Goal: Information Seeking & Learning: Learn about a topic

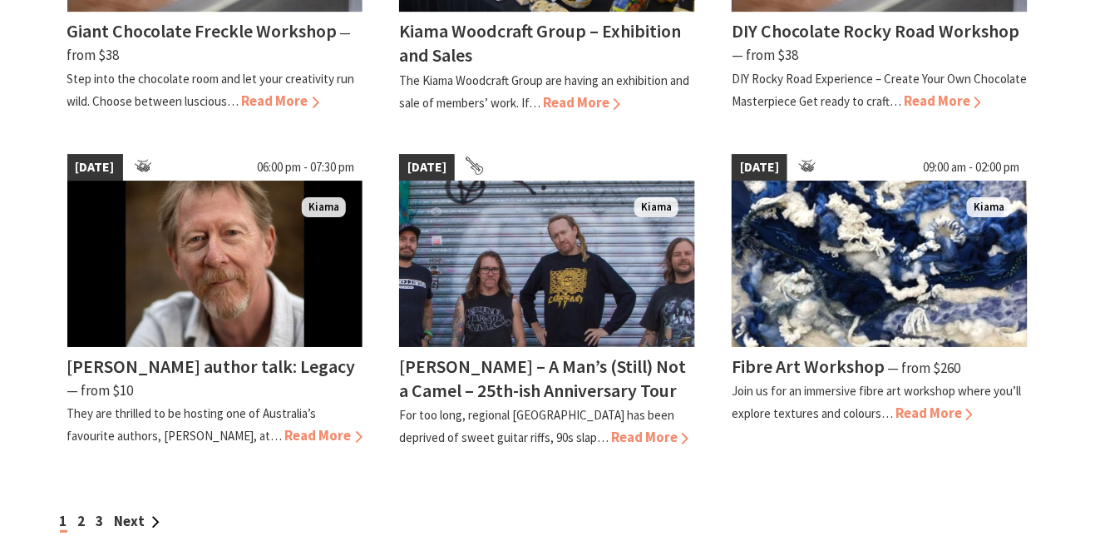
scroll to position [1413, 0]
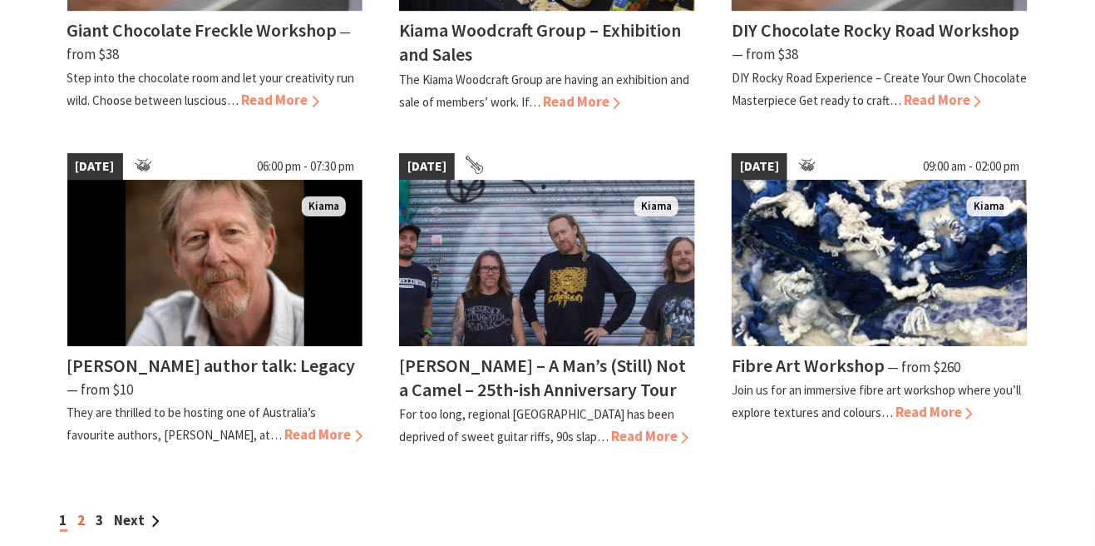
click at [82, 514] on link "2" at bounding box center [81, 520] width 7 height 18
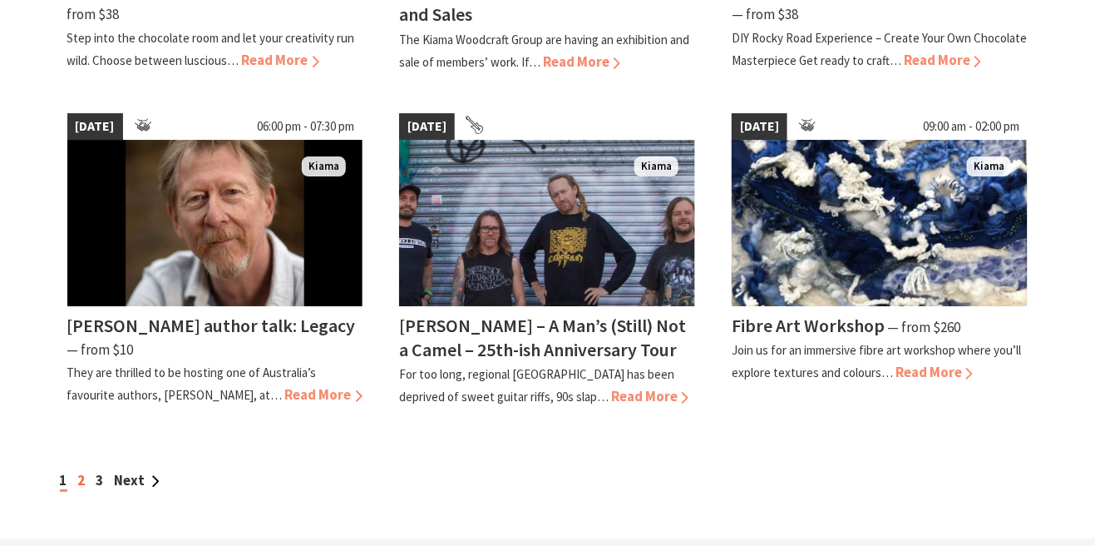
scroll to position [1493, 0]
